Goal: Information Seeking & Learning: Learn about a topic

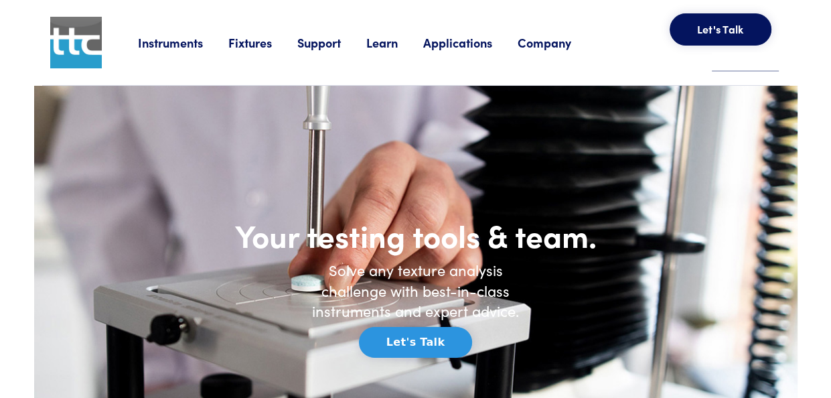
click at [256, 43] on link "Fixtures" at bounding box center [262, 42] width 69 height 17
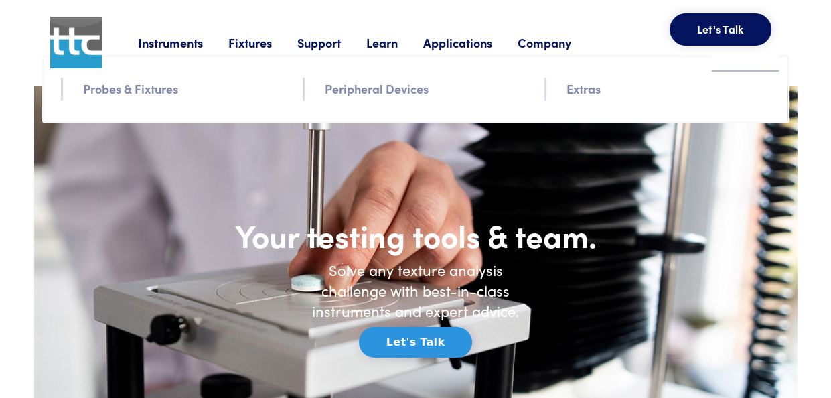
click at [143, 91] on link "Probes & Fixtures" at bounding box center [130, 88] width 95 height 19
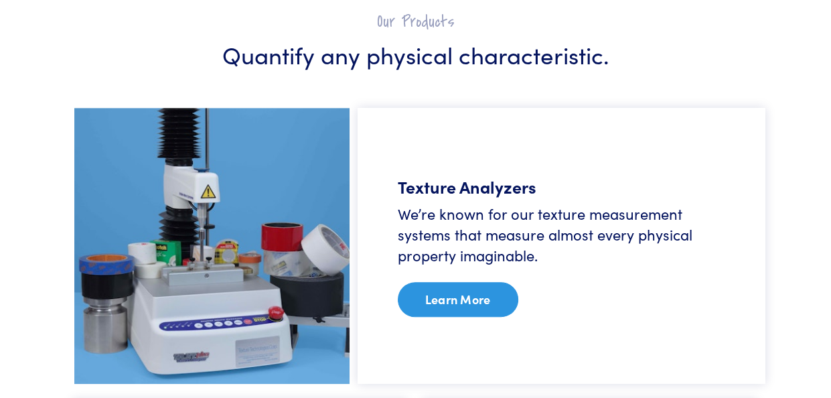
scroll to position [804, 0]
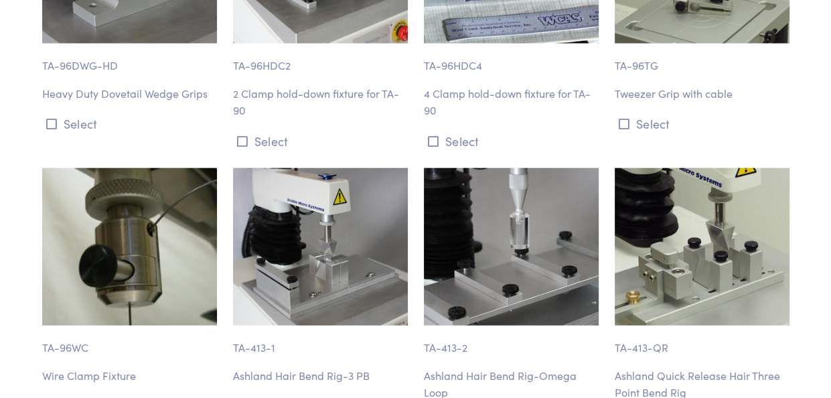
scroll to position [7168, 0]
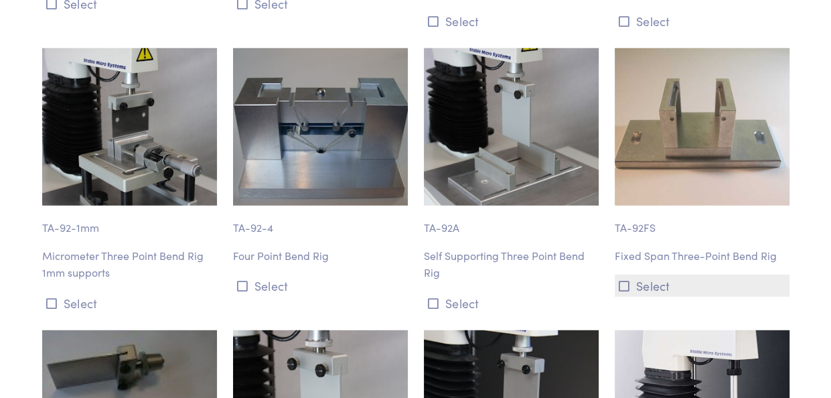
click at [624, 280] on icon at bounding box center [624, 286] width 11 height 12
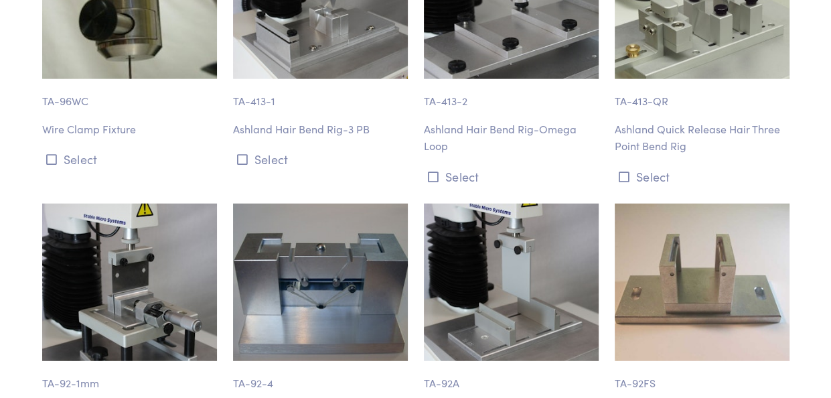
scroll to position [6903, 0]
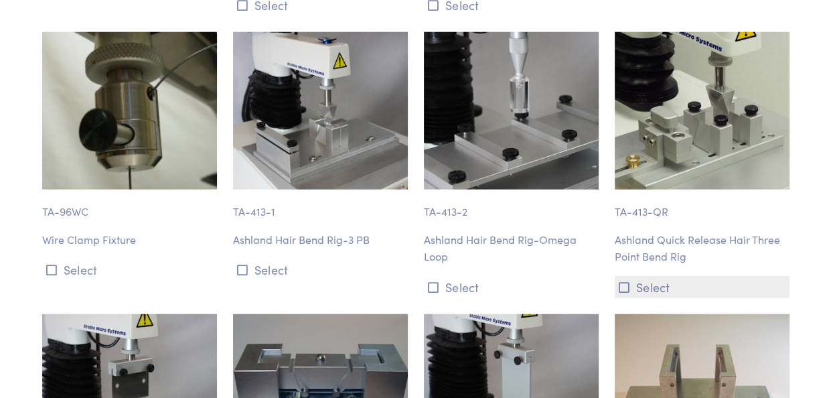
click at [622, 281] on icon at bounding box center [624, 287] width 11 height 12
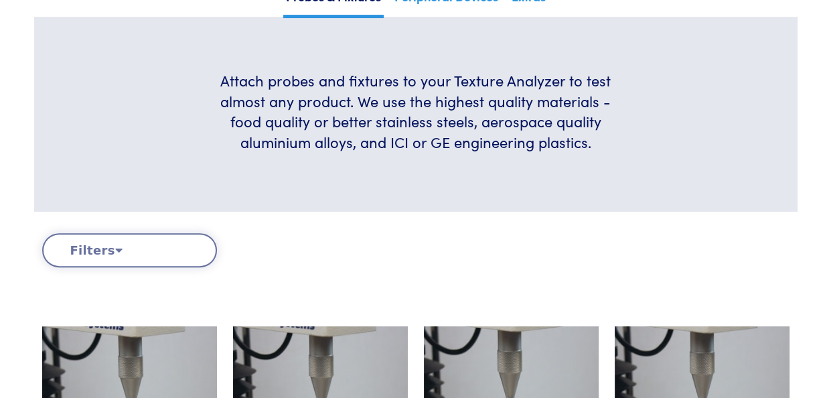
scroll to position [0, 0]
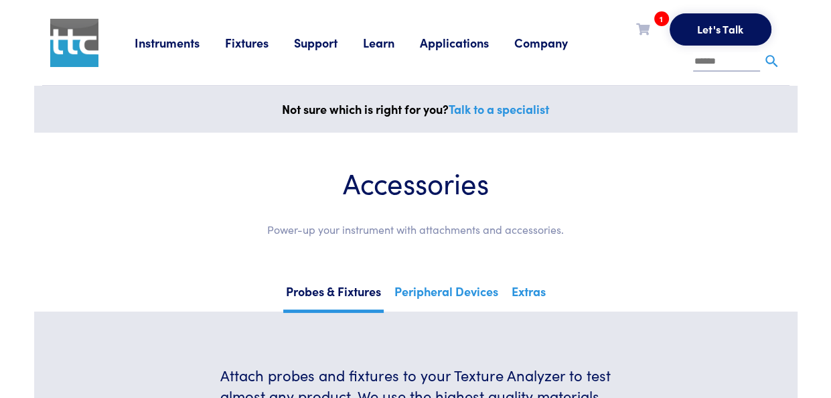
click at [661, 21] on span "1" at bounding box center [662, 18] width 15 height 15
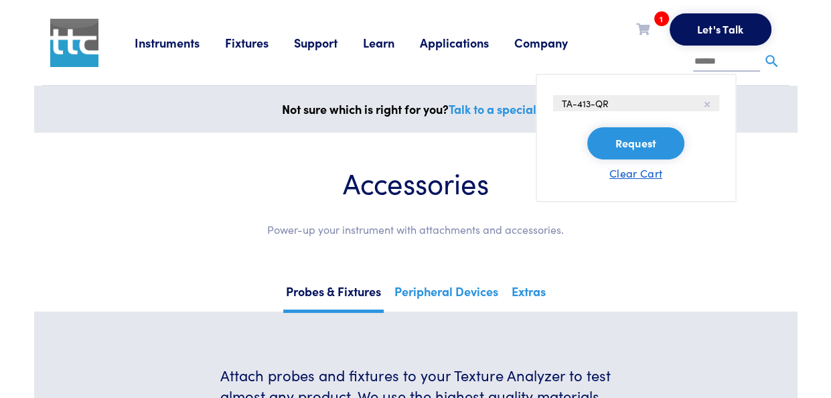
click at [636, 176] on button "Clear Cart" at bounding box center [636, 173] width 53 height 16
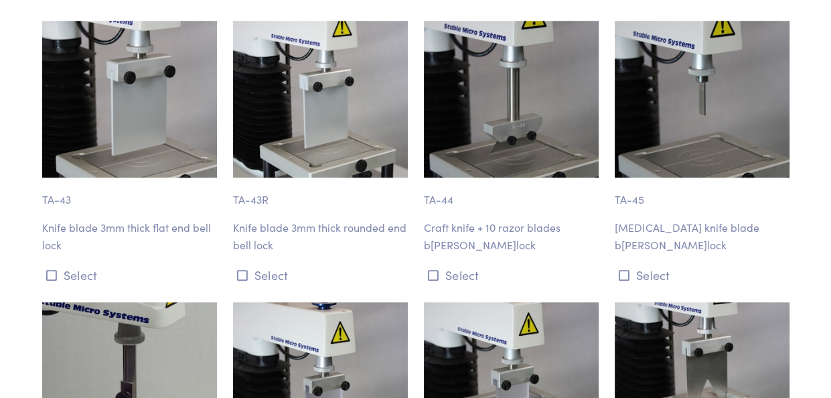
scroll to position [5107, 0]
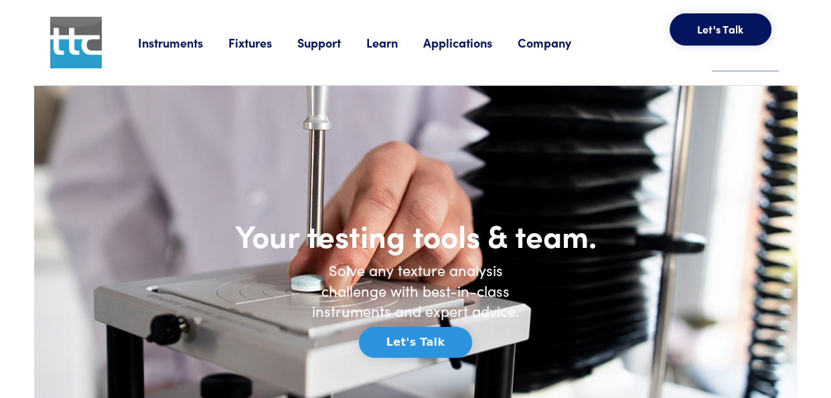
click at [390, 45] on link "Learn" at bounding box center [394, 42] width 57 height 17
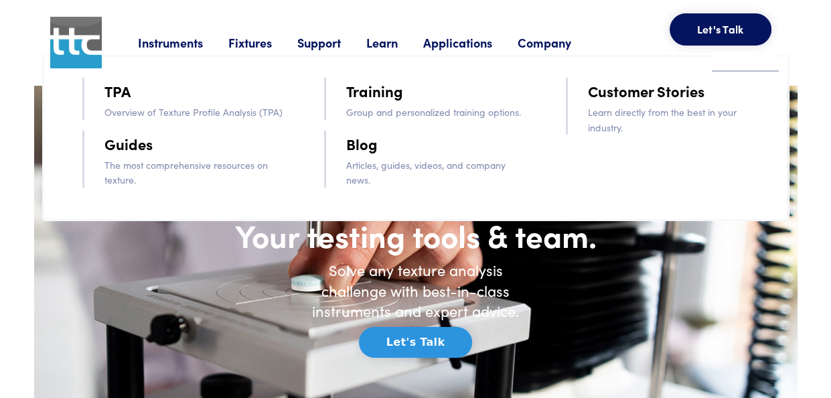
click at [118, 94] on link "TPA" at bounding box center [118, 90] width 26 height 23
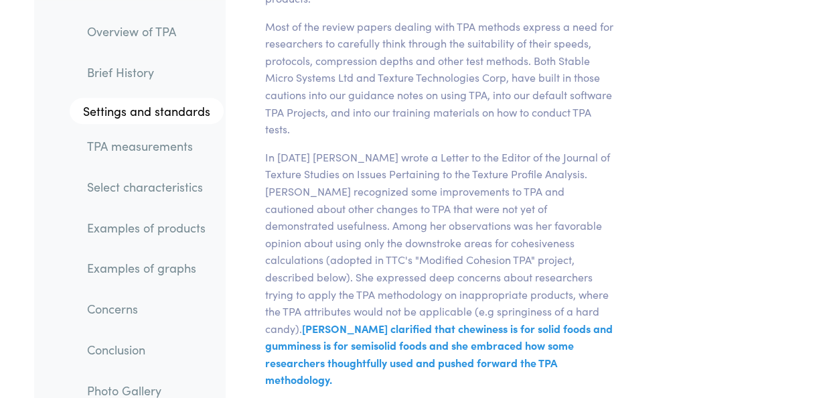
scroll to position [4891, 0]
